Goal: Task Accomplishment & Management: Manage account settings

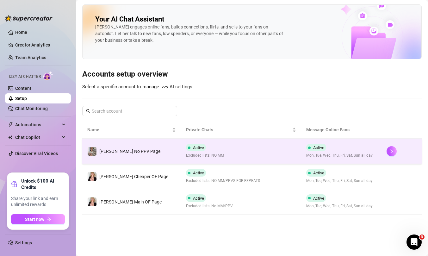
click at [211, 144] on td "Active Excluded lists: NO MM" at bounding box center [241, 151] width 121 height 25
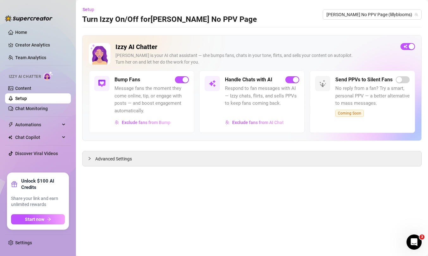
click at [405, 51] on div "Izzy AI Chatter [PERSON_NAME] is your AI chat assistant — she bumps fans, chats…" at bounding box center [252, 57] width 326 height 28
click at [405, 48] on span "button" at bounding box center [408, 46] width 15 height 7
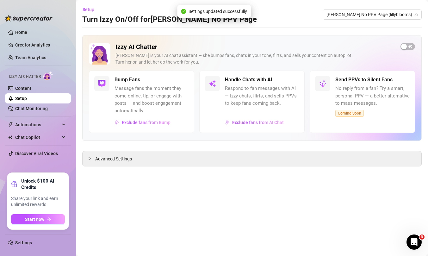
click at [27, 99] on link "Setup" at bounding box center [21, 98] width 12 height 5
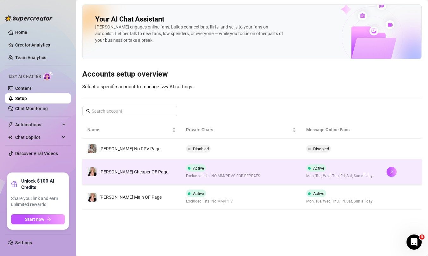
click at [187, 172] on div "Active Excluded lists: NO MM/PPVS FOR REPEATS" at bounding box center [223, 171] width 74 height 15
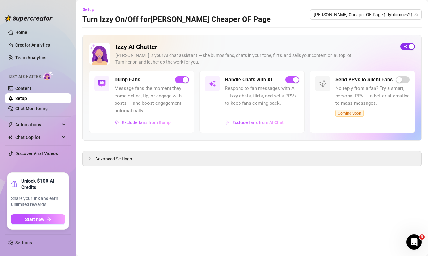
click at [407, 48] on span "button" at bounding box center [408, 46] width 15 height 7
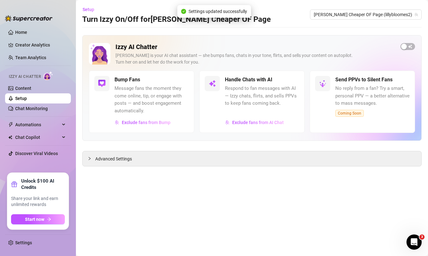
click at [17, 101] on link "Setup" at bounding box center [21, 98] width 12 height 5
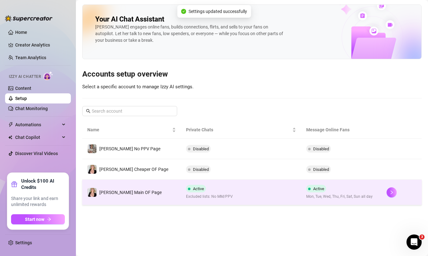
click at [204, 199] on span "Excluded lists: No MM/PPV" at bounding box center [209, 197] width 47 height 6
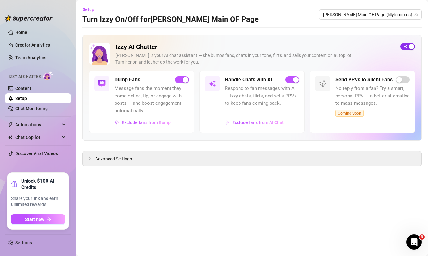
click at [408, 46] on button "button" at bounding box center [408, 46] width 15 height 7
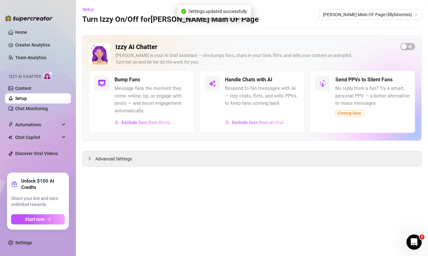
click at [27, 100] on link "Setup" at bounding box center [21, 98] width 12 height 5
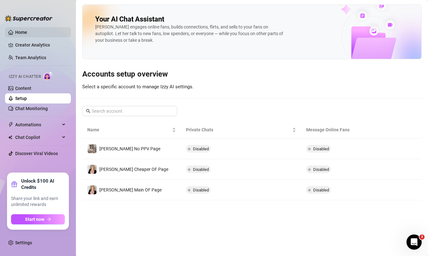
click at [27, 33] on link "Home" at bounding box center [21, 32] width 12 height 5
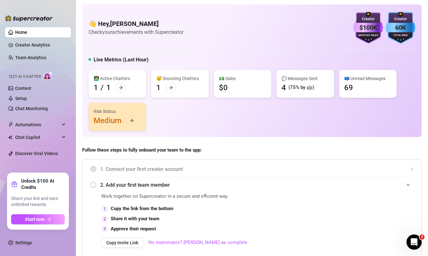
click at [234, 165] on span "1. Connect your first creator account" at bounding box center [257, 169] width 314 height 8
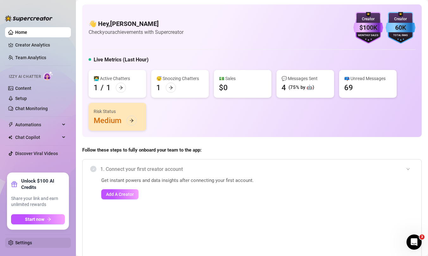
click at [20, 243] on link "Settings" at bounding box center [23, 242] width 17 height 5
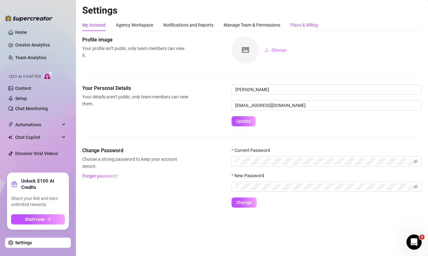
click at [311, 25] on div "Plans & Billing" at bounding box center [304, 25] width 28 height 7
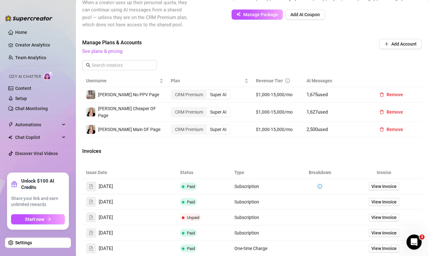
scroll to position [194, 0]
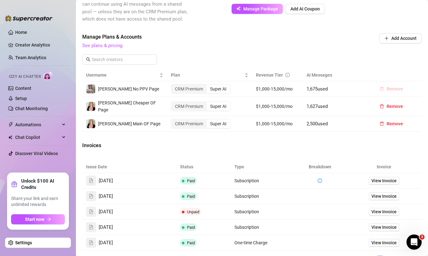
click at [401, 91] on span "Remove" at bounding box center [395, 88] width 16 height 5
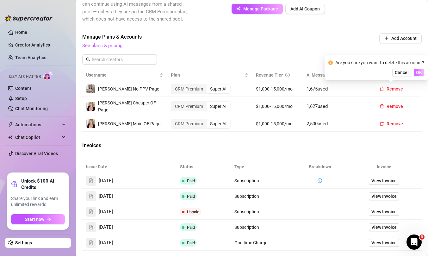
click at [419, 74] on span "OK" at bounding box center [419, 72] width 6 height 5
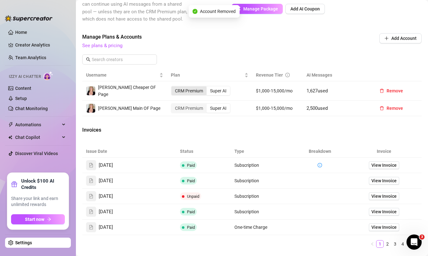
click at [199, 87] on div "CRM Premium" at bounding box center [188, 90] width 35 height 9
click at [173, 87] on input "CRM Premium" at bounding box center [173, 87] width 0 height 0
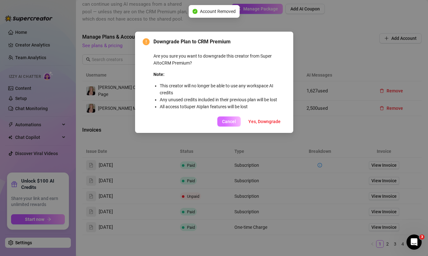
click at [230, 121] on span "Cancel" at bounding box center [229, 121] width 14 height 5
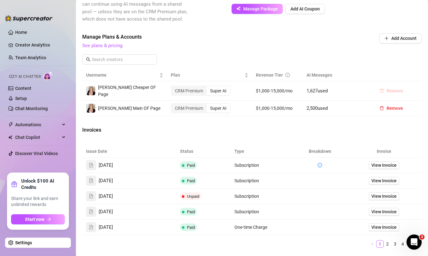
click at [388, 90] on span "Remove" at bounding box center [395, 90] width 16 height 5
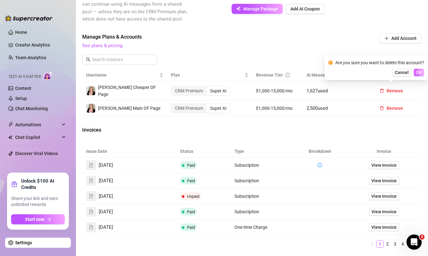
click at [419, 74] on span "OK" at bounding box center [419, 72] width 6 height 5
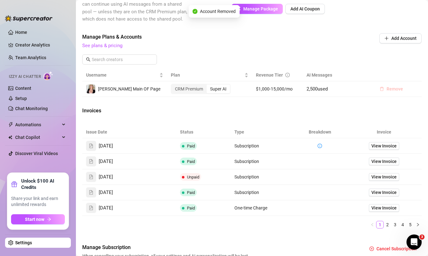
click at [389, 89] on span "Remove" at bounding box center [395, 88] width 16 height 5
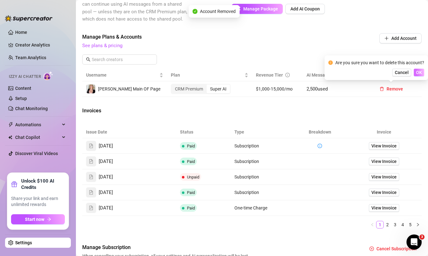
click at [420, 74] on span "OK" at bounding box center [419, 72] width 6 height 5
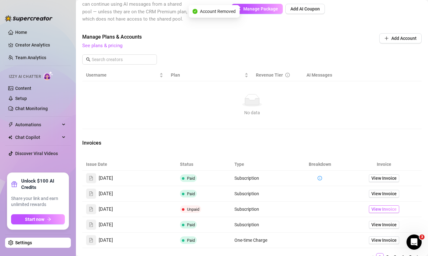
scroll to position [263, 0]
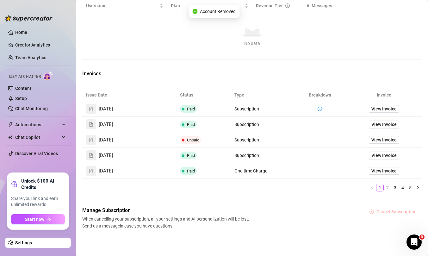
click at [393, 212] on span "Cancel Subscription" at bounding box center [396, 211] width 40 height 5
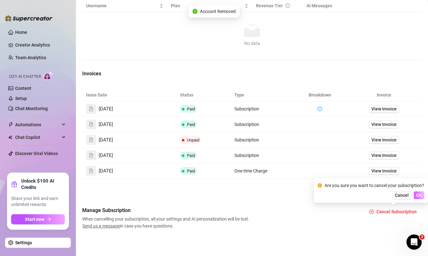
click at [420, 198] on button "OK" at bounding box center [419, 195] width 10 height 8
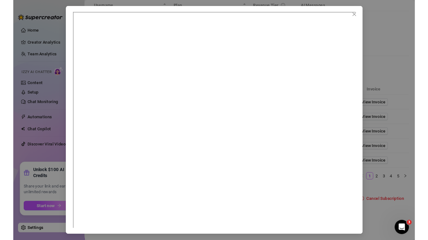
scroll to position [3, 0]
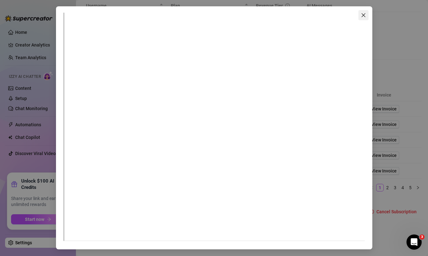
click at [363, 14] on icon "close" at bounding box center [363, 15] width 5 height 5
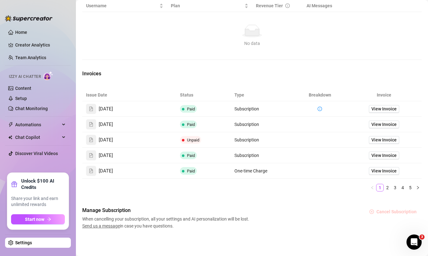
click at [393, 211] on span "Cancel Subscription" at bounding box center [396, 211] width 40 height 5
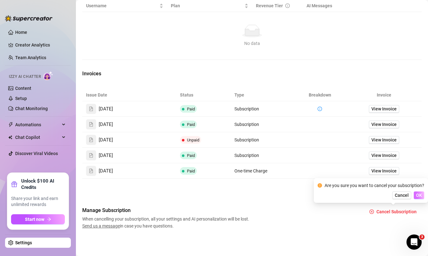
click at [420, 195] on span "OK" at bounding box center [419, 195] width 6 height 5
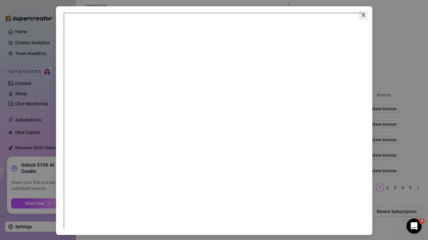
click at [365, 16] on icon "close" at bounding box center [363, 15] width 5 height 5
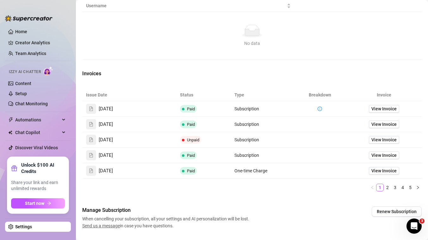
scroll to position [279, 0]
